Goal: Task Accomplishment & Management: Use online tool/utility

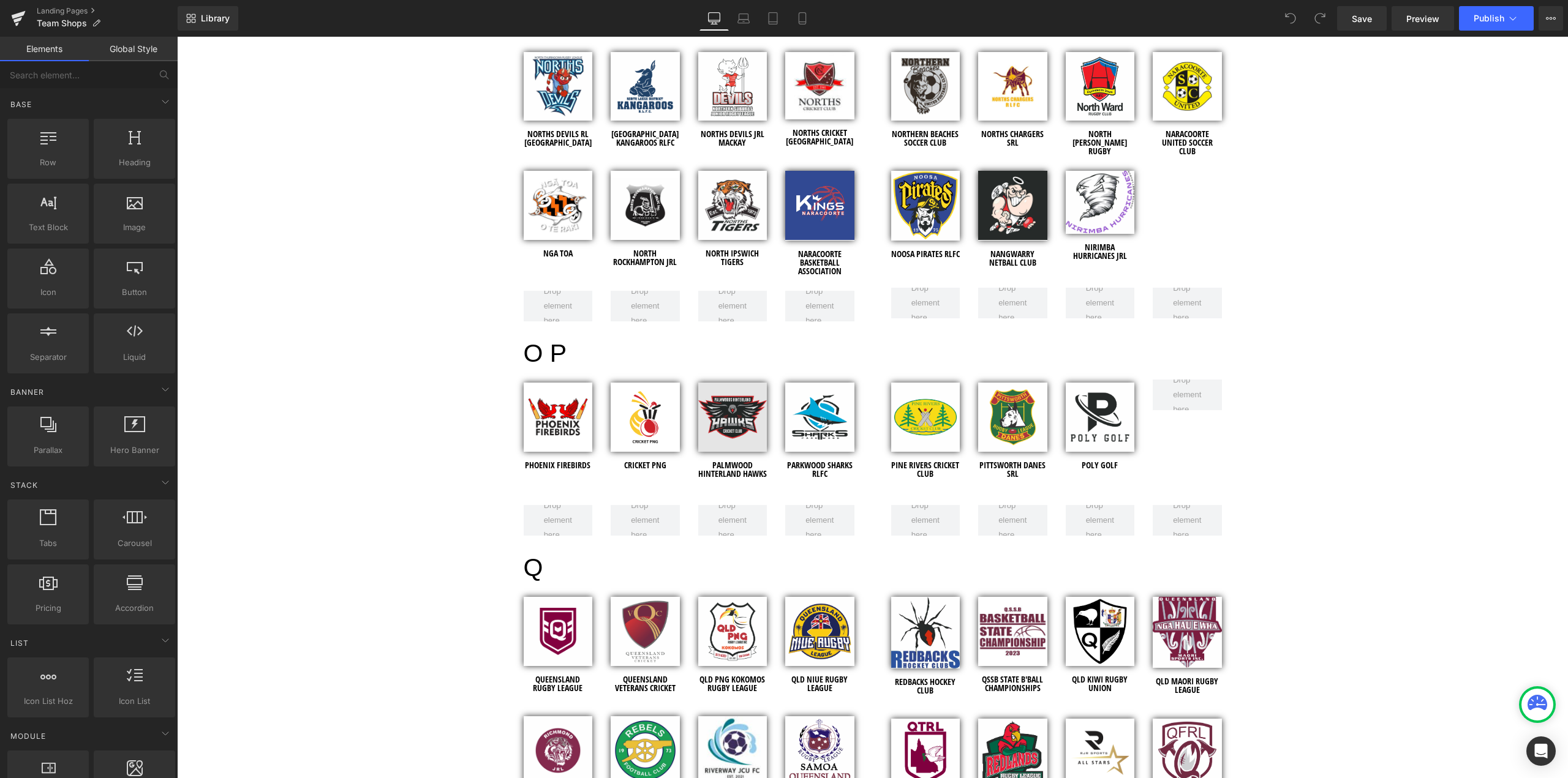
scroll to position [3429, 0]
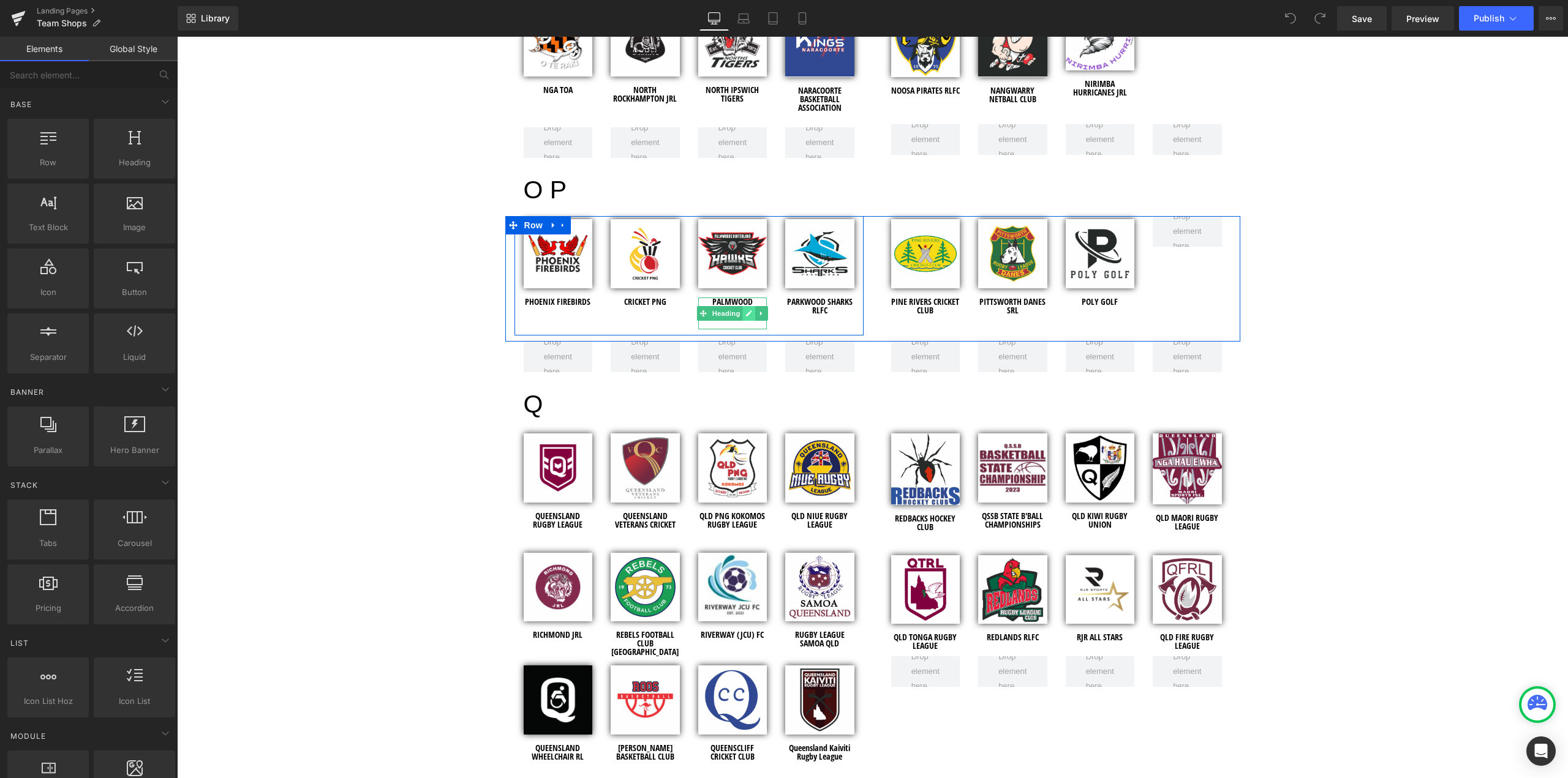
click at [745, 306] on link at bounding box center [749, 313] width 13 height 15
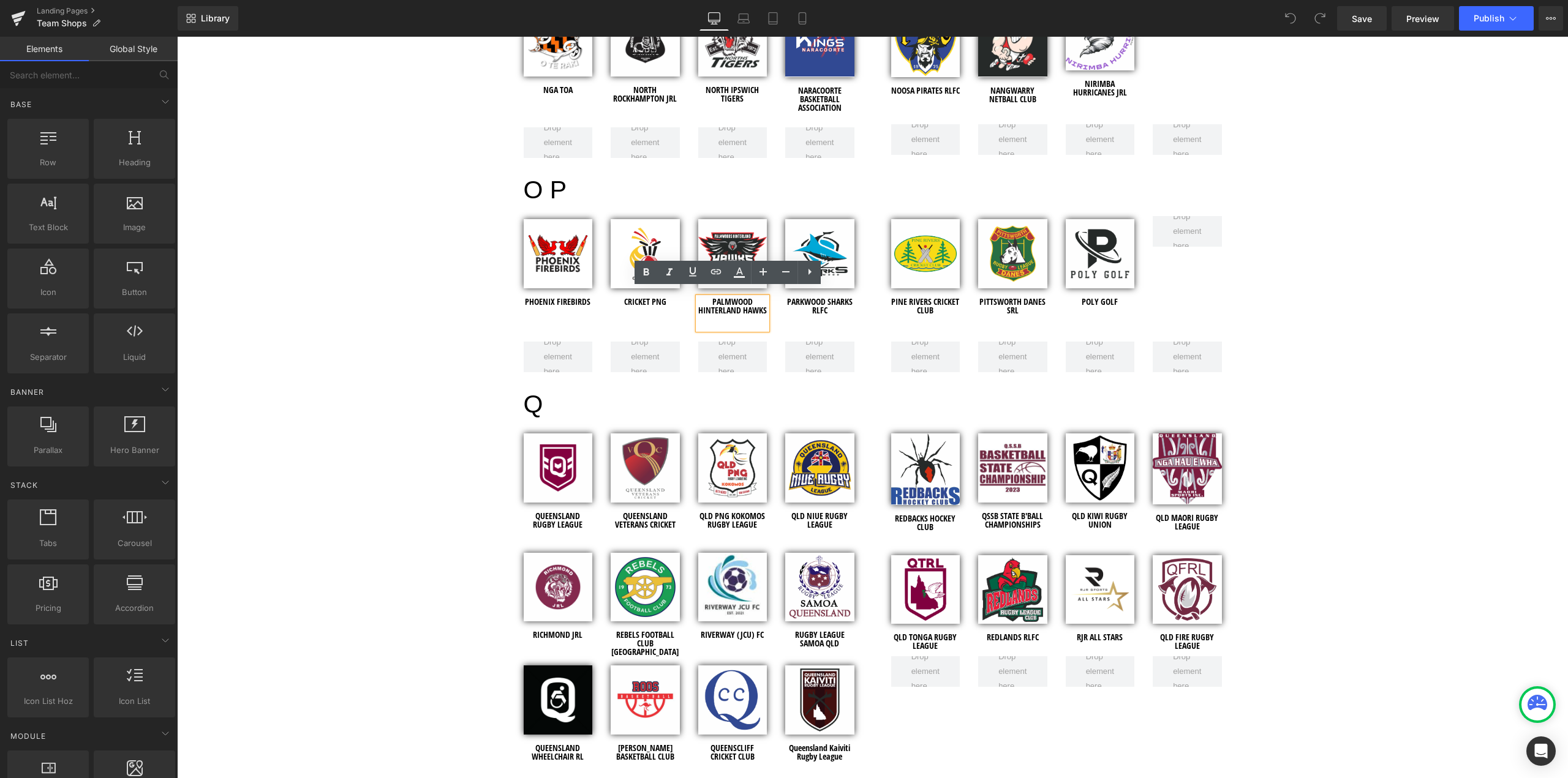
click at [747, 297] on h1 "PALMWOOD HINTERLAND HAWKS" at bounding box center [733, 306] width 69 height 17
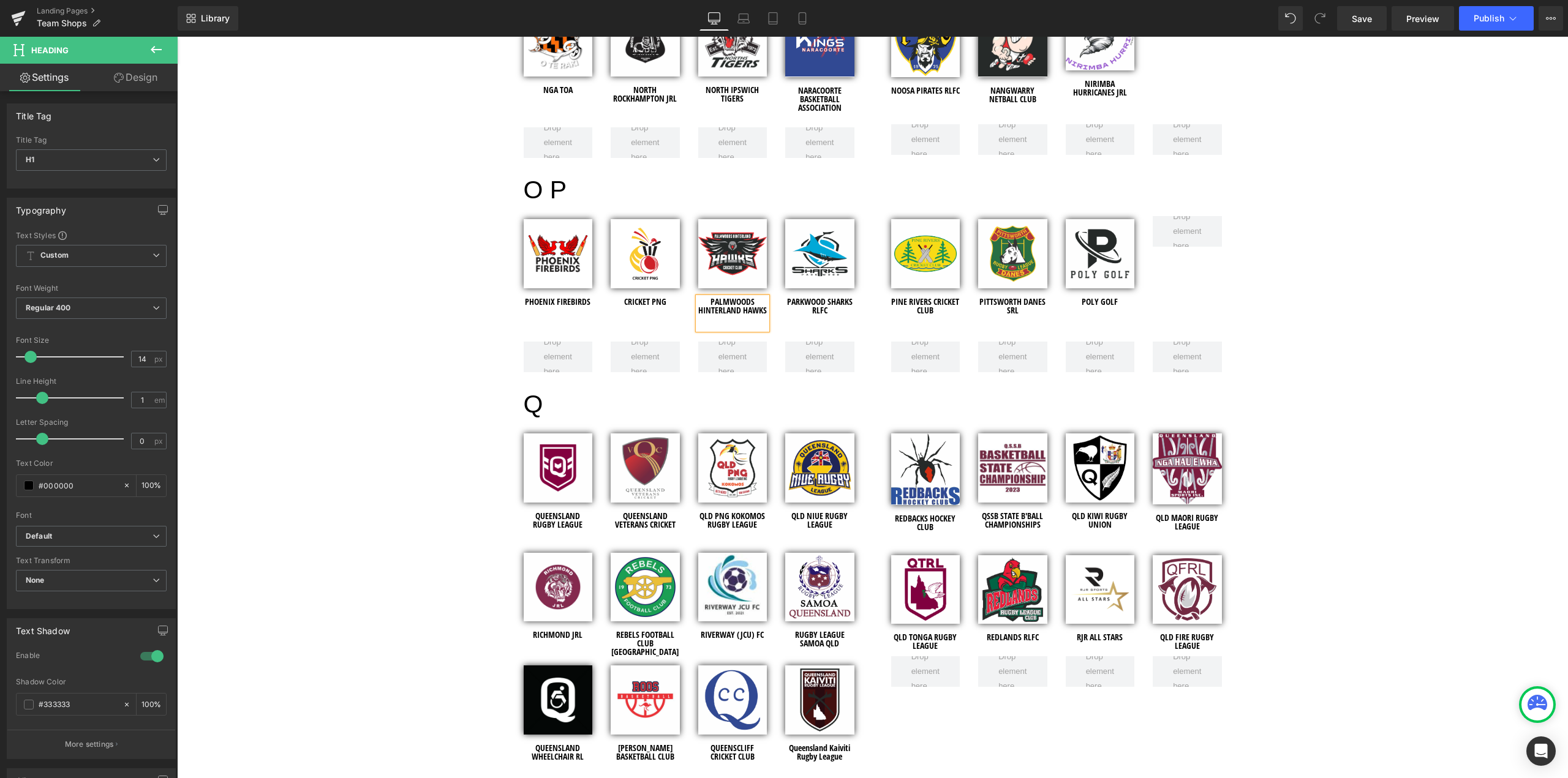
drag, startPoint x: 760, startPoint y: 303, endPoint x: 770, endPoint y: 294, distance: 13.5
click at [760, 302] on h1 "PALMWOODS HINTERLAND HAWKS" at bounding box center [733, 306] width 69 height 17
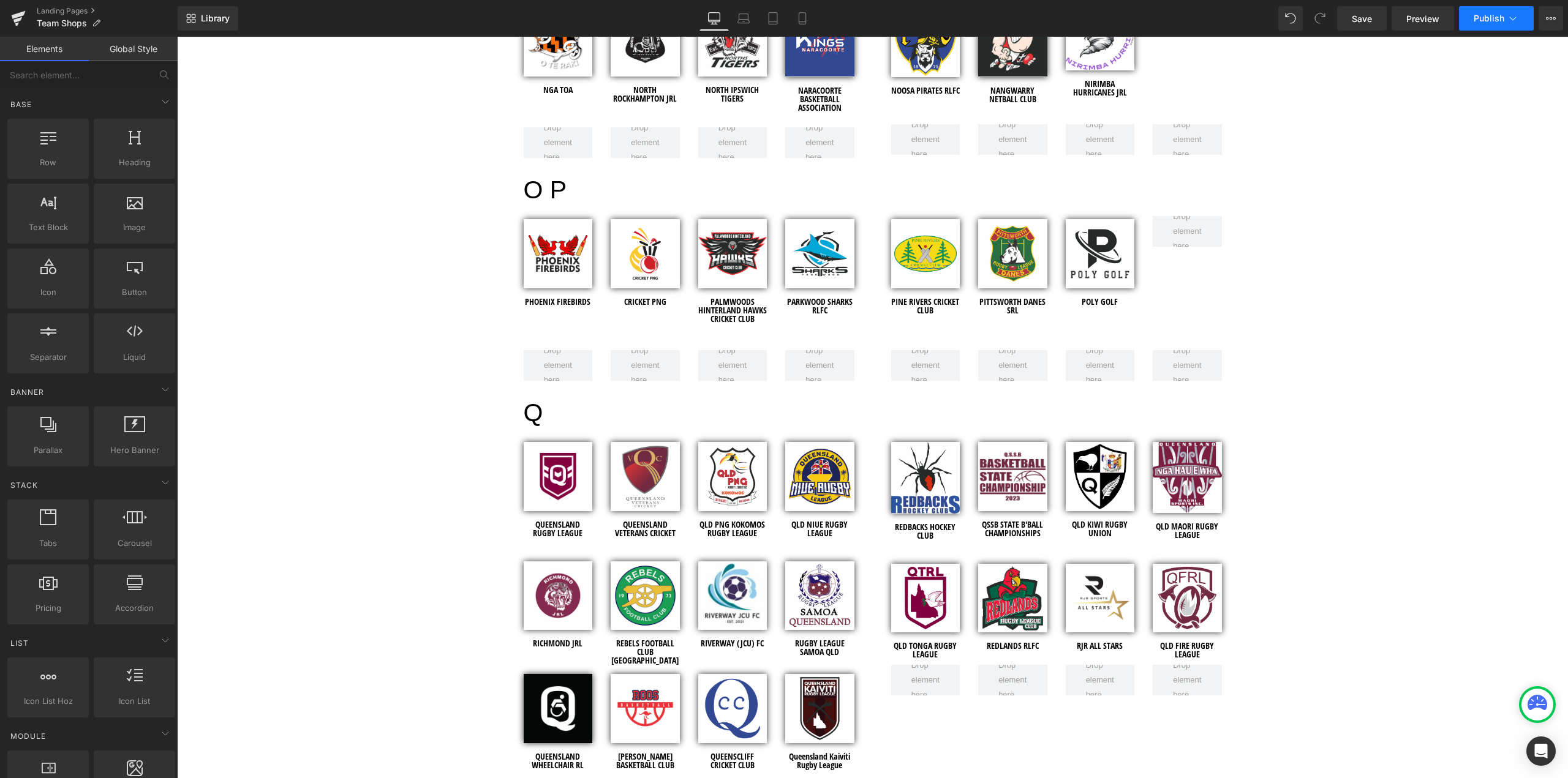
click at [1488, 18] on span "Publish" at bounding box center [1489, 18] width 31 height 10
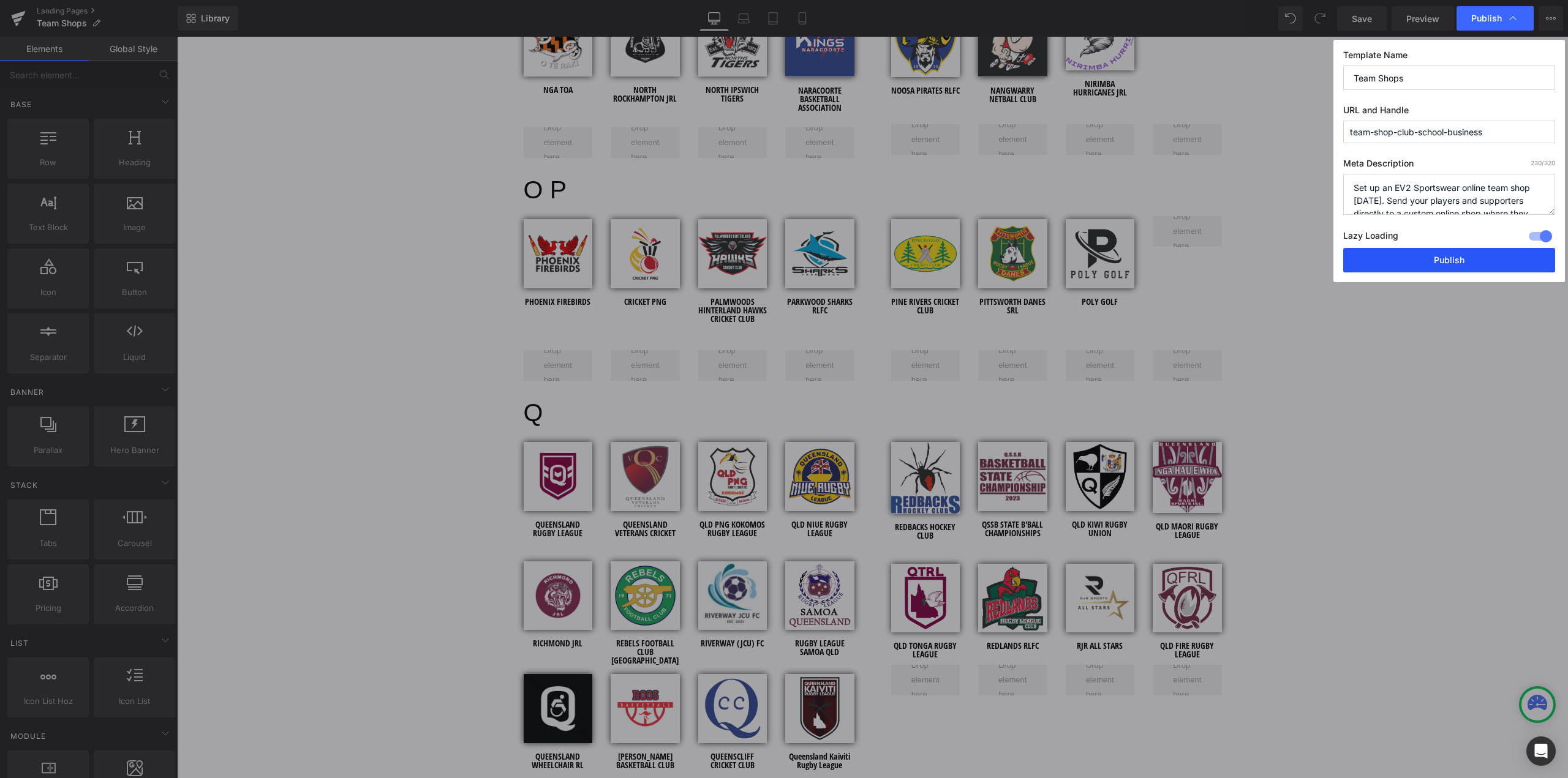
click at [1468, 259] on button "Publish" at bounding box center [1449, 260] width 212 height 25
